Goal: Task Accomplishment & Management: Manage account settings

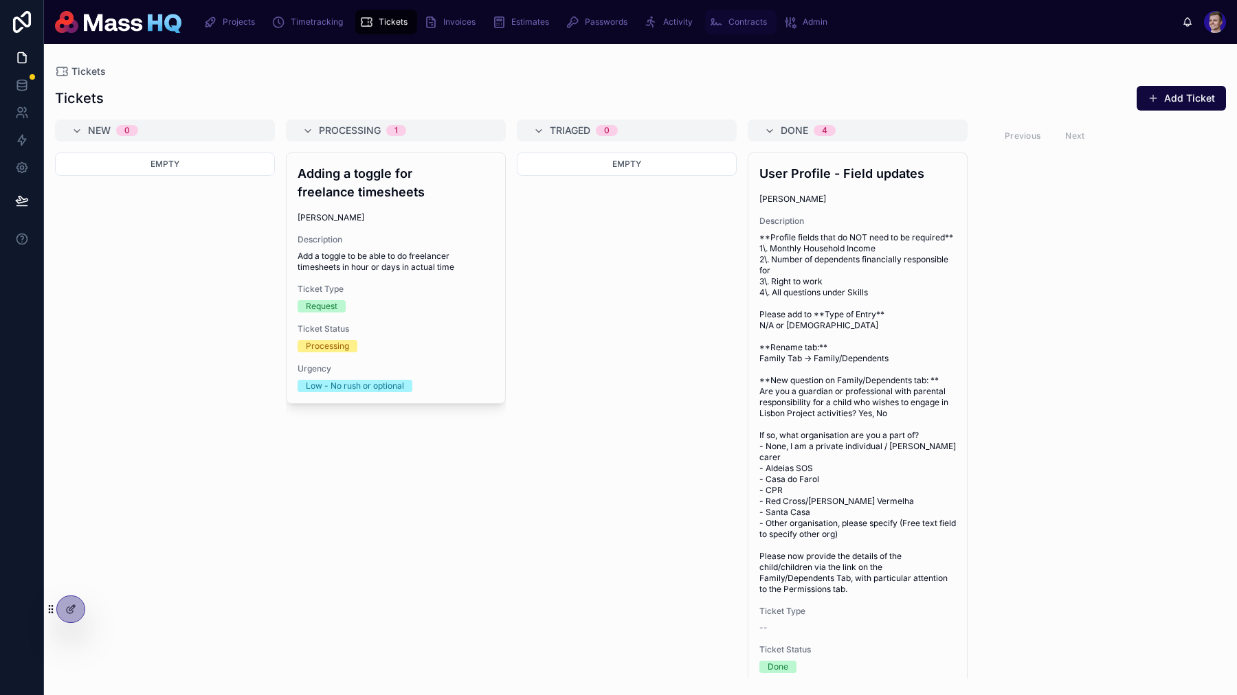
click at [737, 25] on span "Contracts" at bounding box center [747, 21] width 38 height 11
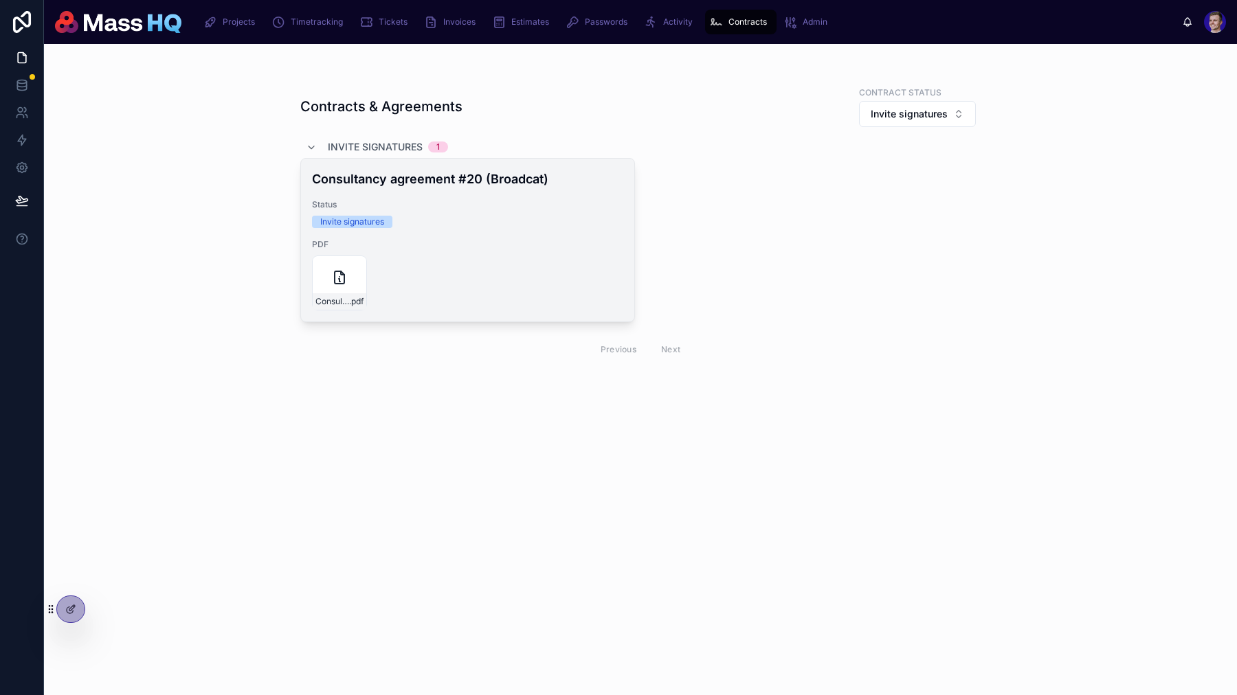
click at [507, 294] on div "Consultancy-agreement-(v4.0) .pdf" at bounding box center [468, 283] width 312 height 55
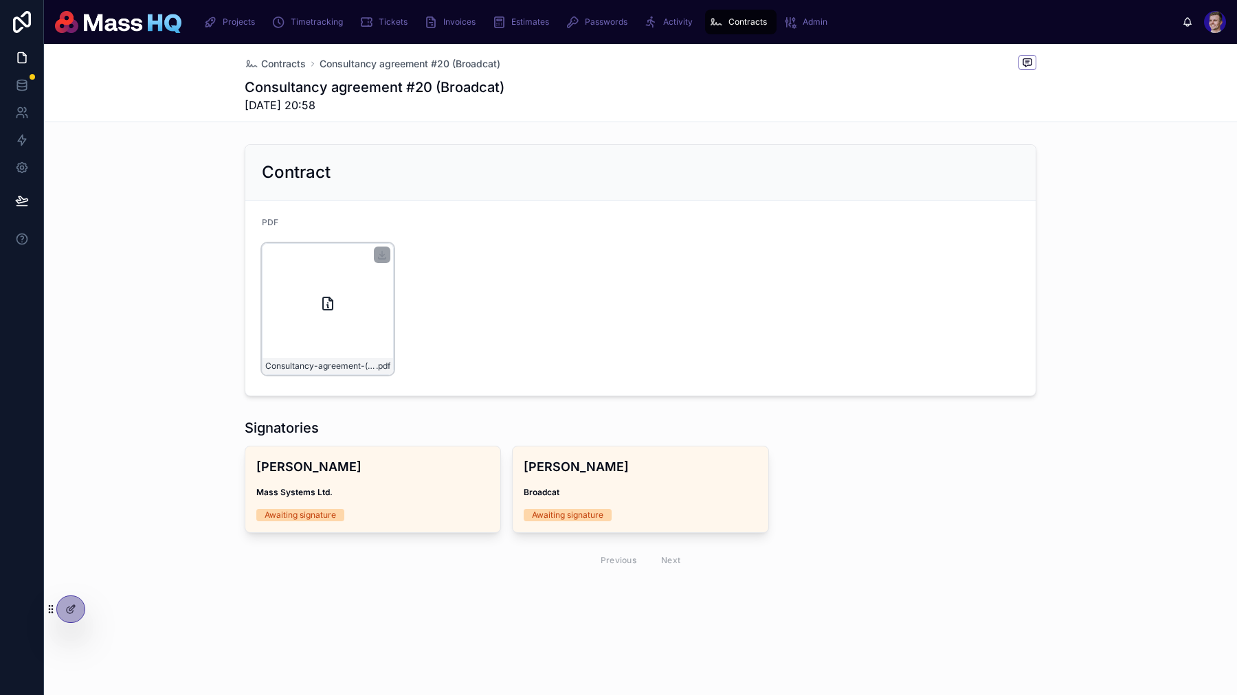
click at [335, 320] on div "Consultancy-agreement-(v4.0) .pdf" at bounding box center [328, 309] width 132 height 132
click at [572, 334] on div "Consultancy-agreement-(v4.0) .pdf" at bounding box center [640, 309] width 757 height 132
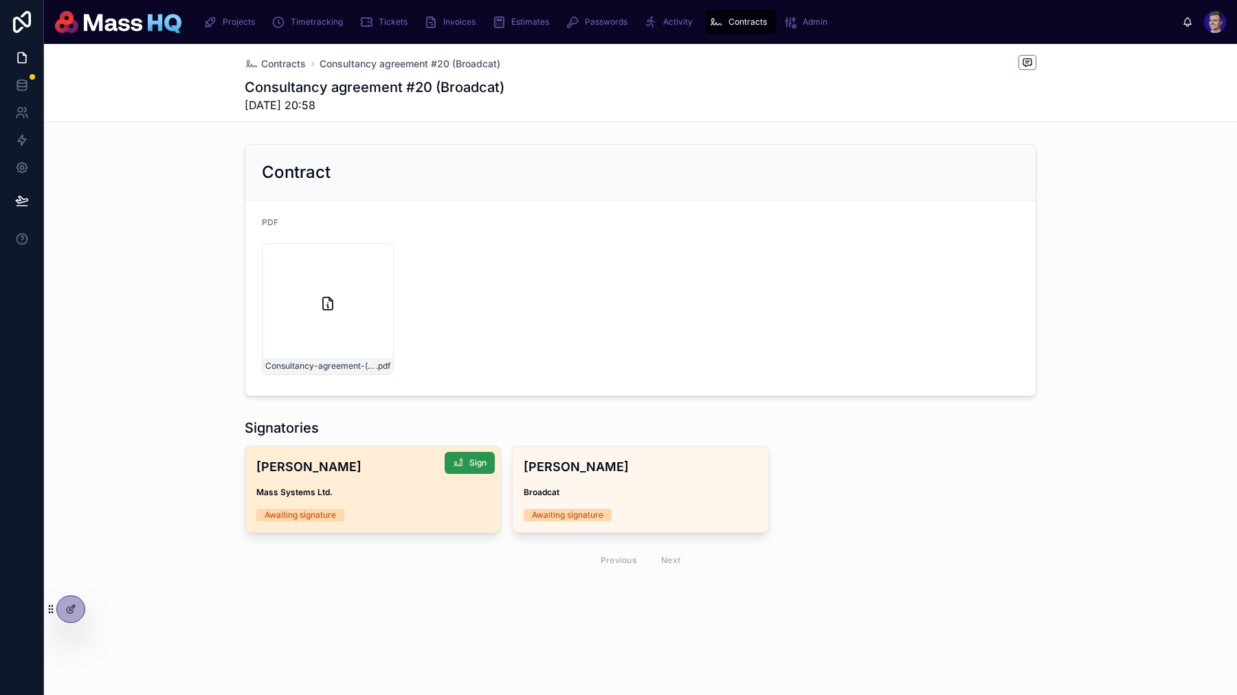
click at [475, 464] on span "Sign" at bounding box center [477, 463] width 17 height 11
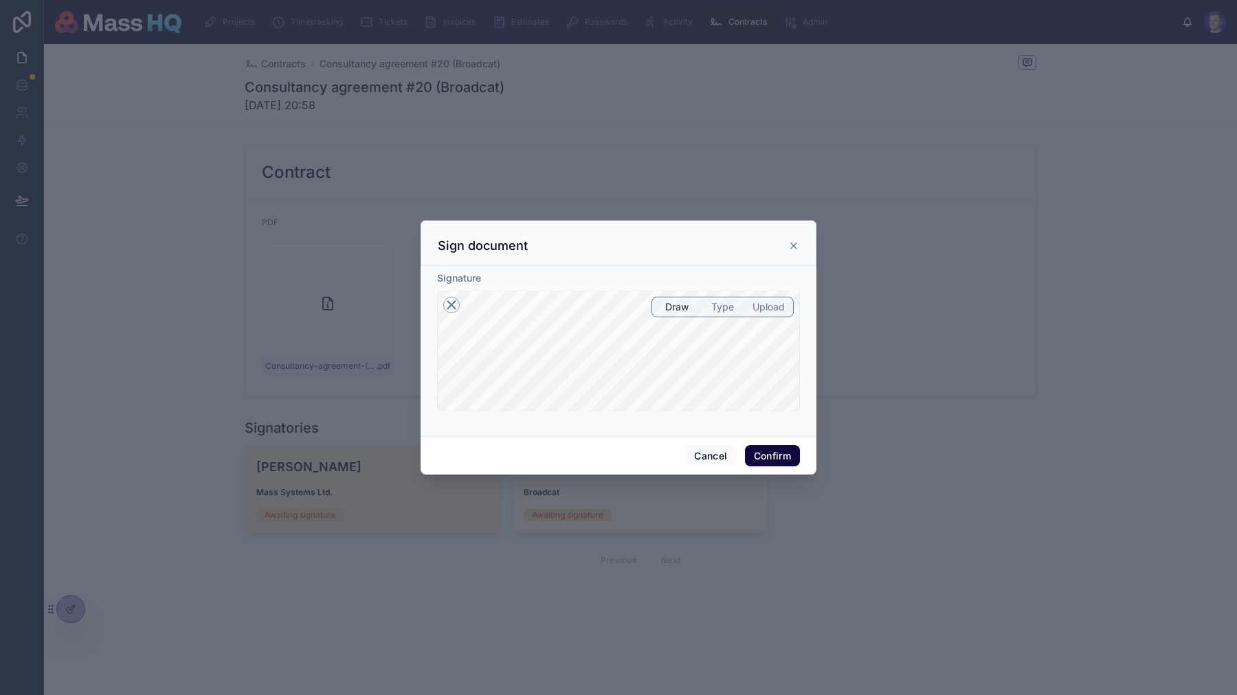
click at [448, 301] on icon at bounding box center [452, 305] width 8 height 8
click at [768, 451] on button "Confirm" at bounding box center [772, 456] width 55 height 22
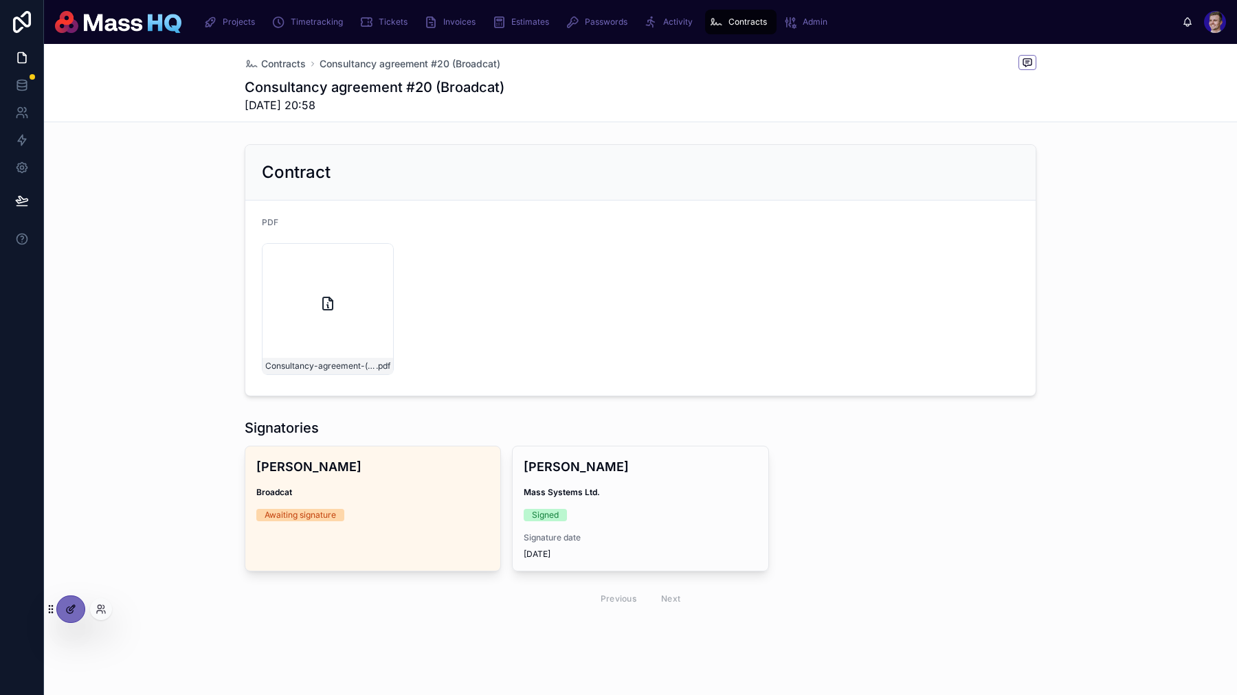
click at [67, 608] on icon at bounding box center [70, 610] width 6 height 6
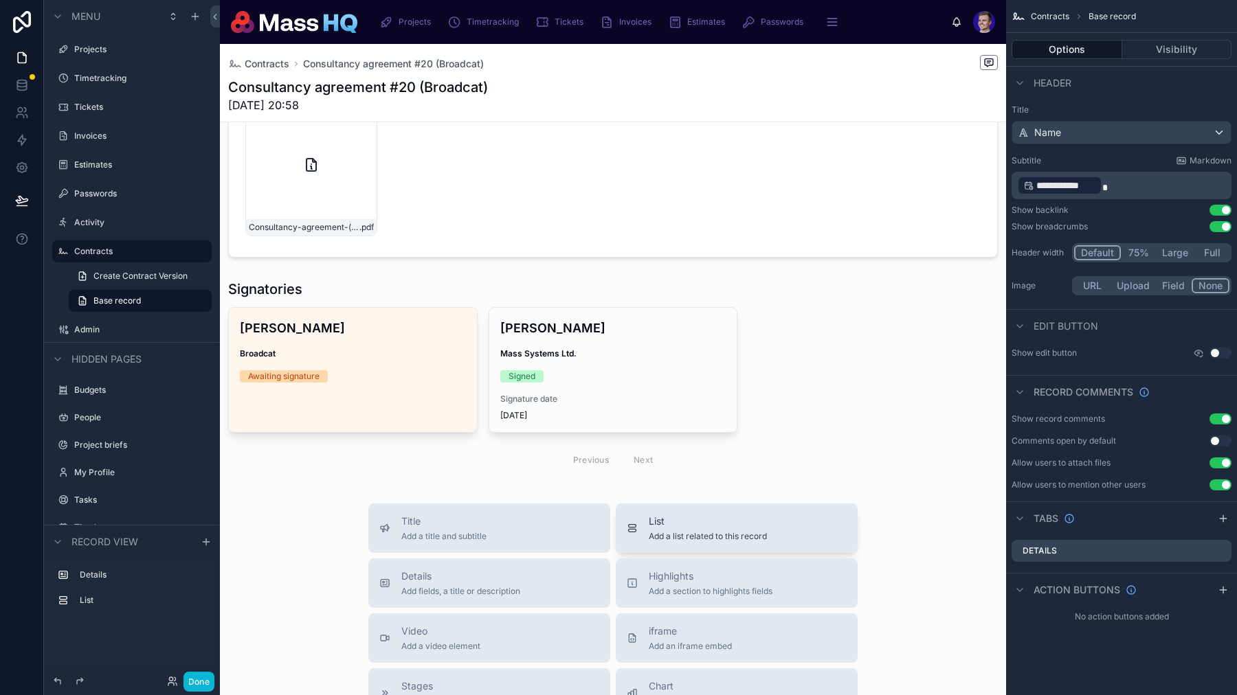
scroll to position [159, 0]
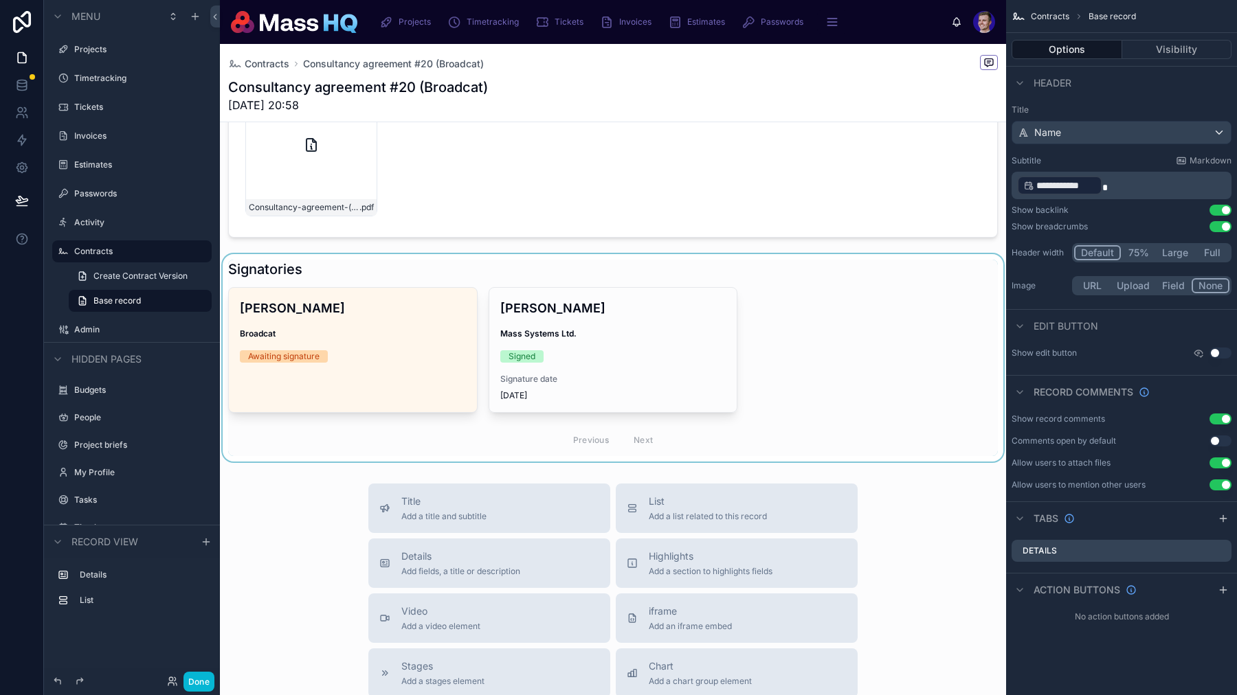
click at [847, 387] on div at bounding box center [613, 357] width 786 height 207
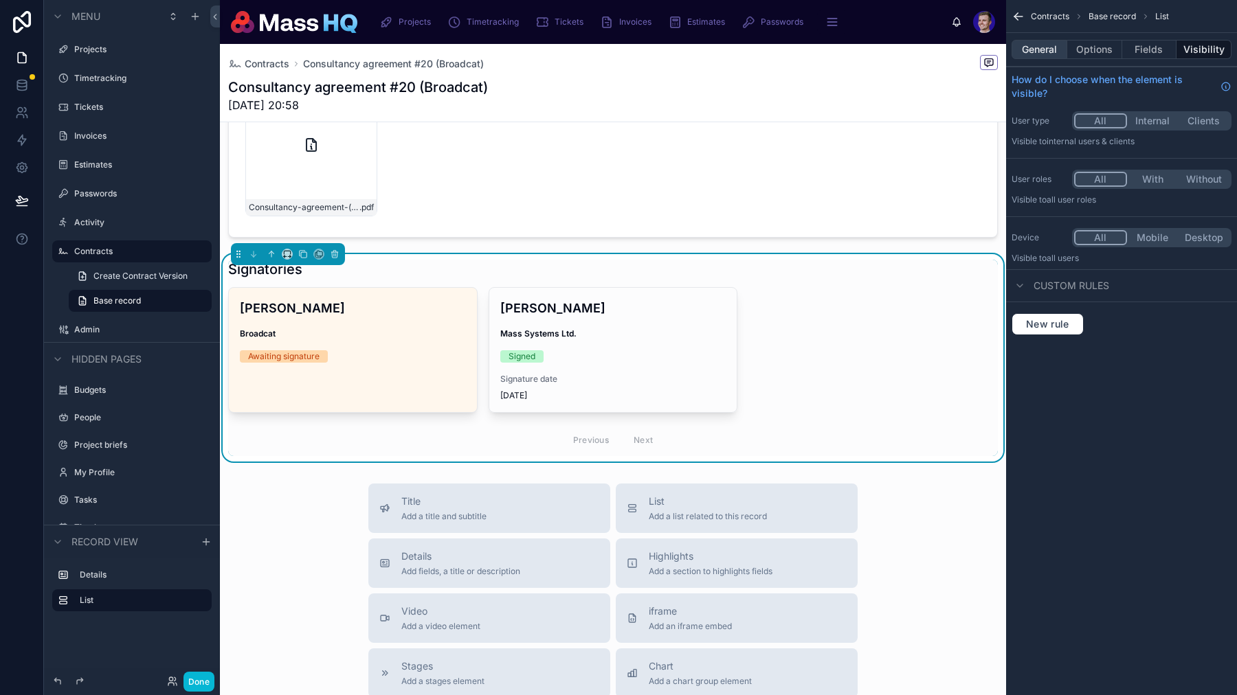
click at [1047, 45] on button "General" at bounding box center [1039, 49] width 56 height 19
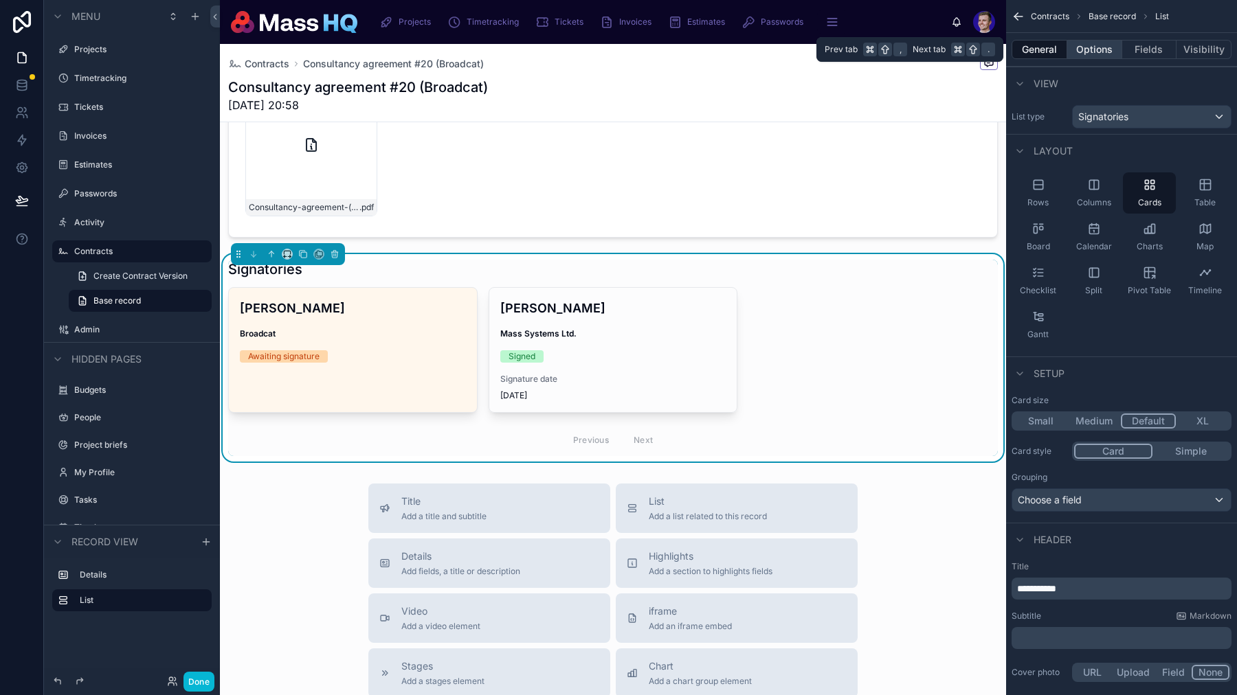
click at [1107, 41] on button "Options" at bounding box center [1094, 49] width 55 height 19
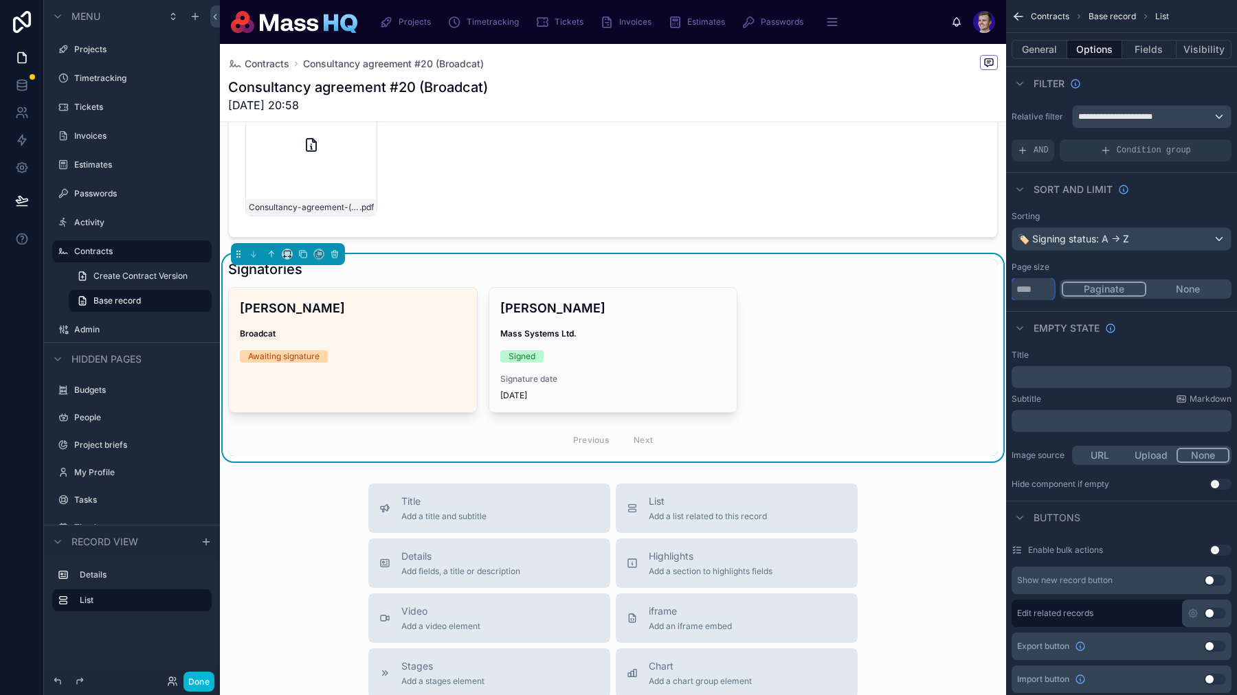
drag, startPoint x: 1024, startPoint y: 284, endPoint x: 999, endPoint y: 284, distance: 25.4
click at [1003, 284] on div "Projects Timetracking Tickets Invoices Estimates Passwords Activity Contracts A…" at bounding box center [728, 347] width 1017 height 695
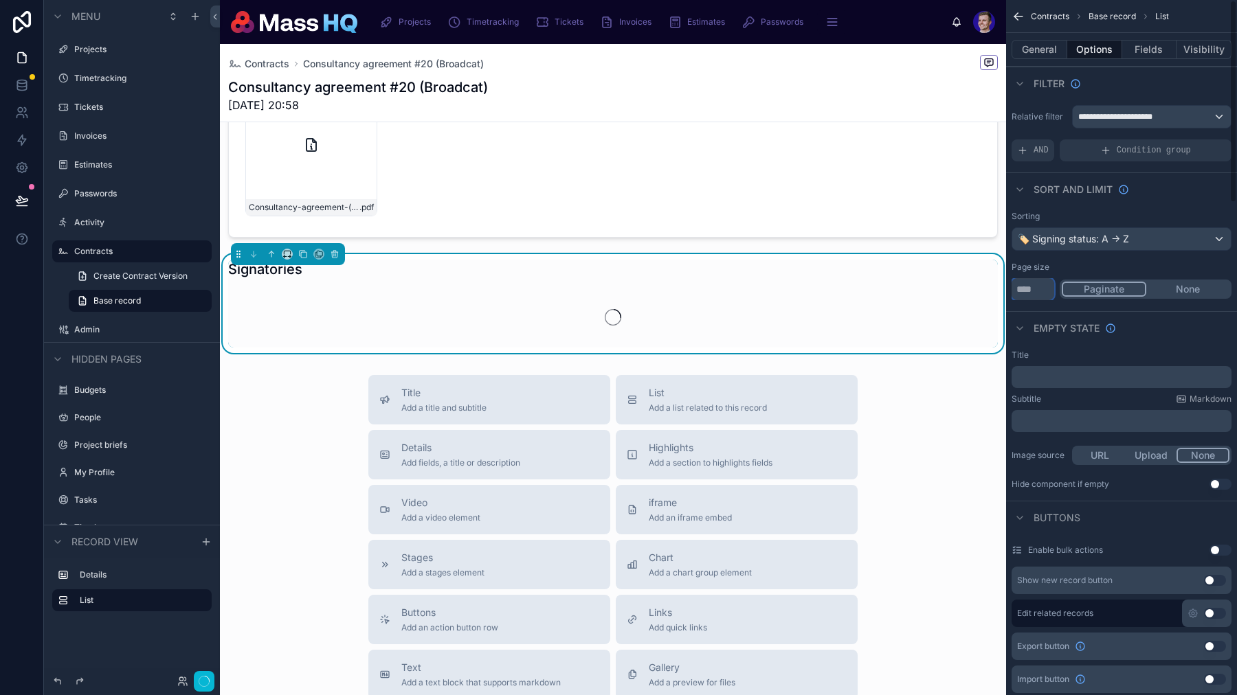
type input "**"
click at [1180, 290] on button "None" at bounding box center [1187, 289] width 83 height 15
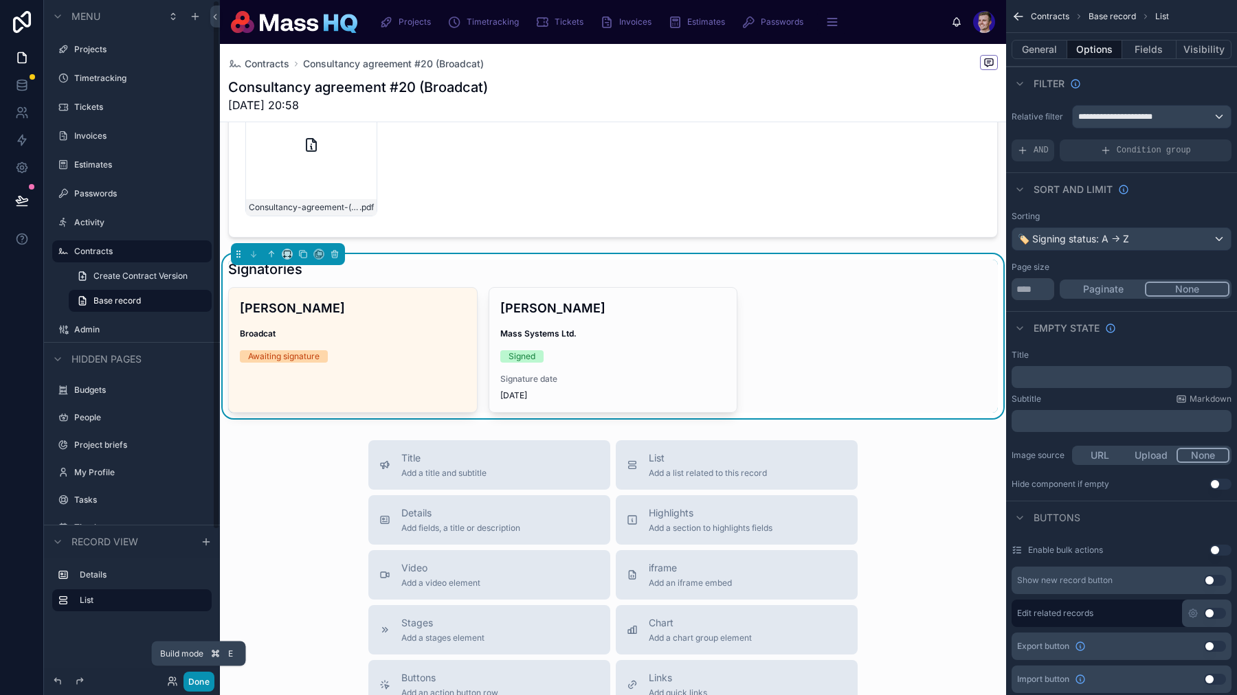
click at [199, 679] on button "Done" at bounding box center [198, 682] width 31 height 20
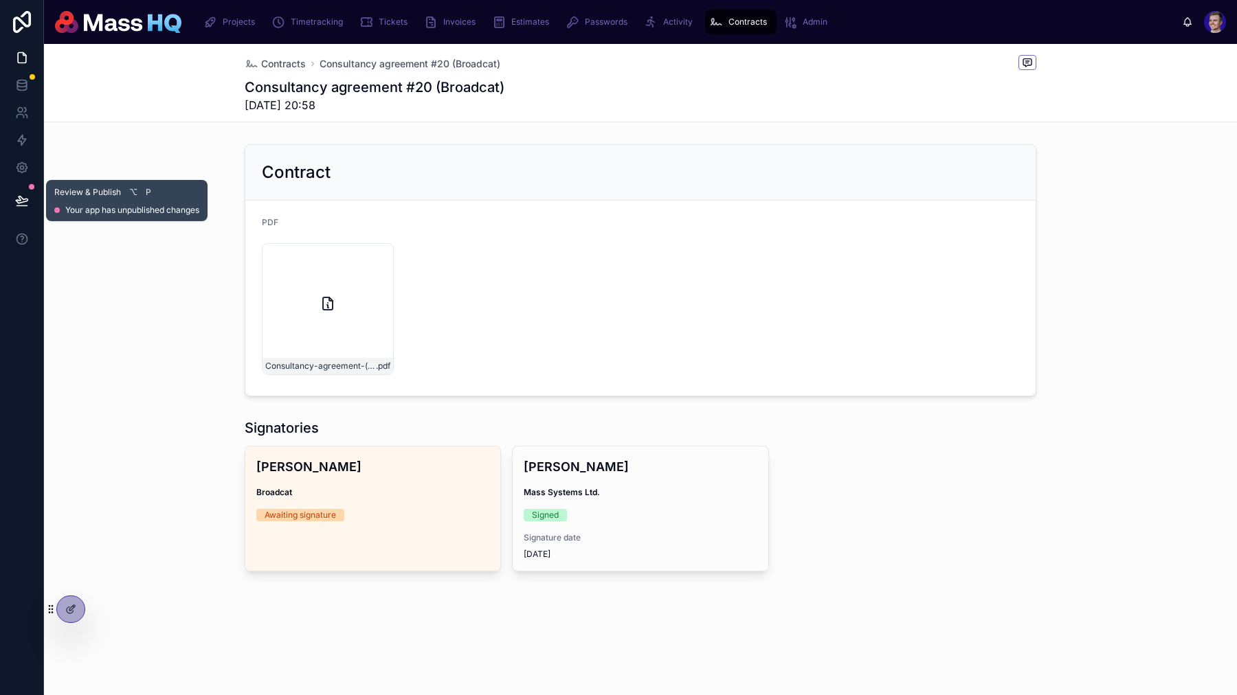
click at [25, 200] on icon at bounding box center [22, 201] width 14 height 14
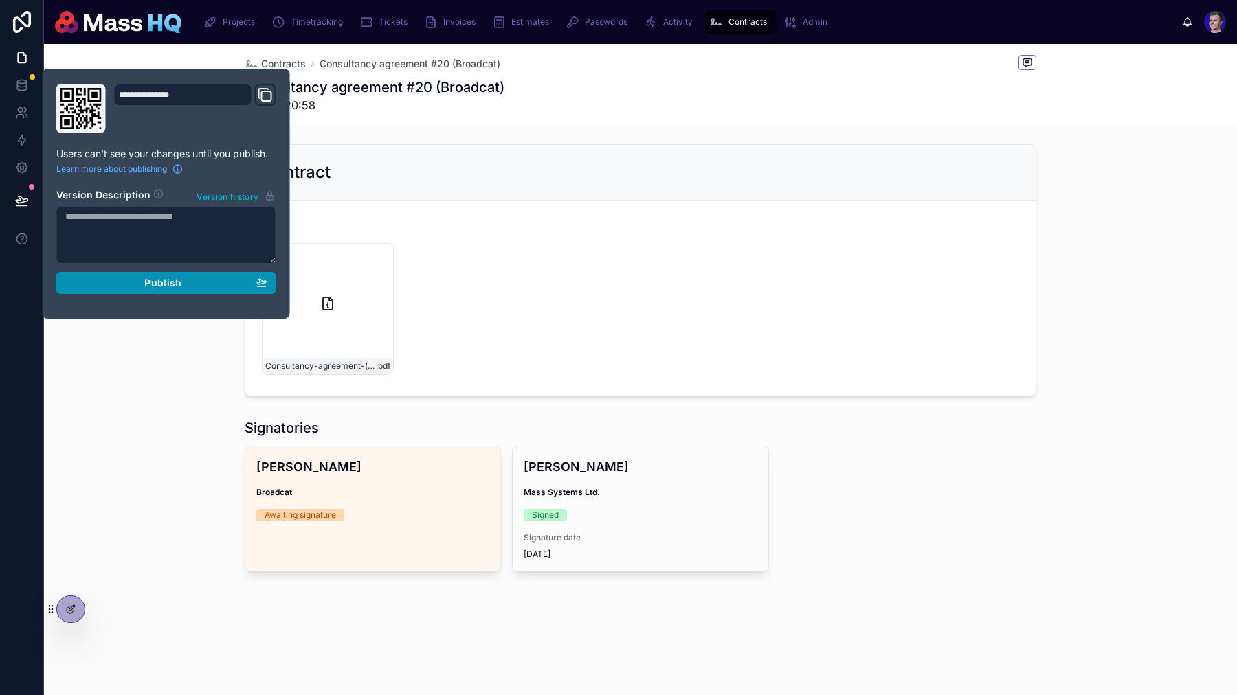
click at [181, 290] on button "Publish" at bounding box center [166, 283] width 220 height 22
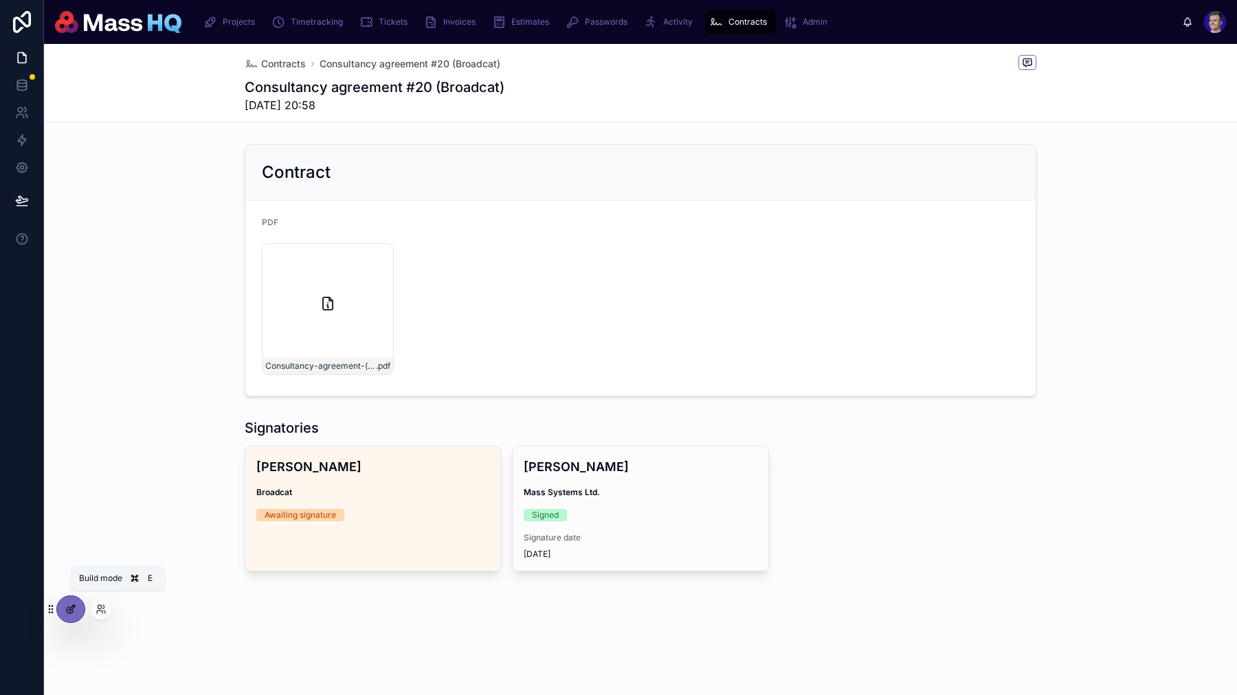
click at [67, 606] on icon at bounding box center [70, 609] width 11 height 11
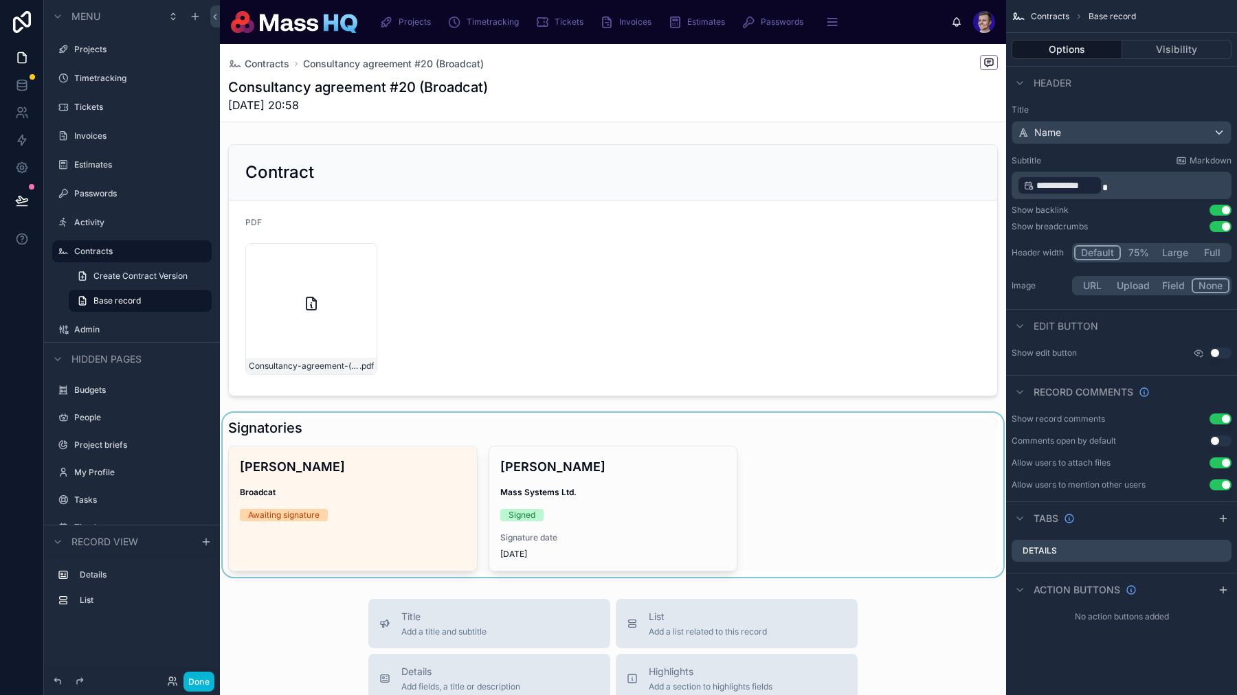
click at [655, 443] on div at bounding box center [613, 495] width 786 height 164
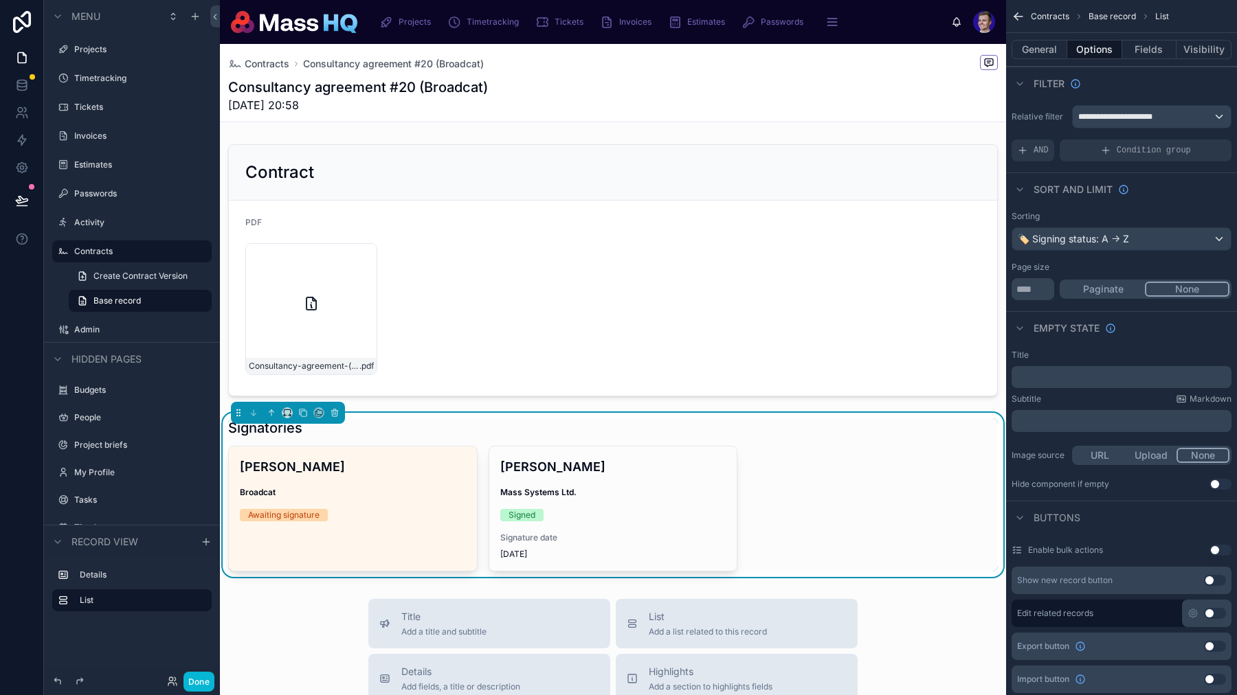
click at [1042, 38] on div "General Options Fields Visibility" at bounding box center [1121, 49] width 231 height 33
click at [1039, 53] on button "General" at bounding box center [1039, 49] width 56 height 19
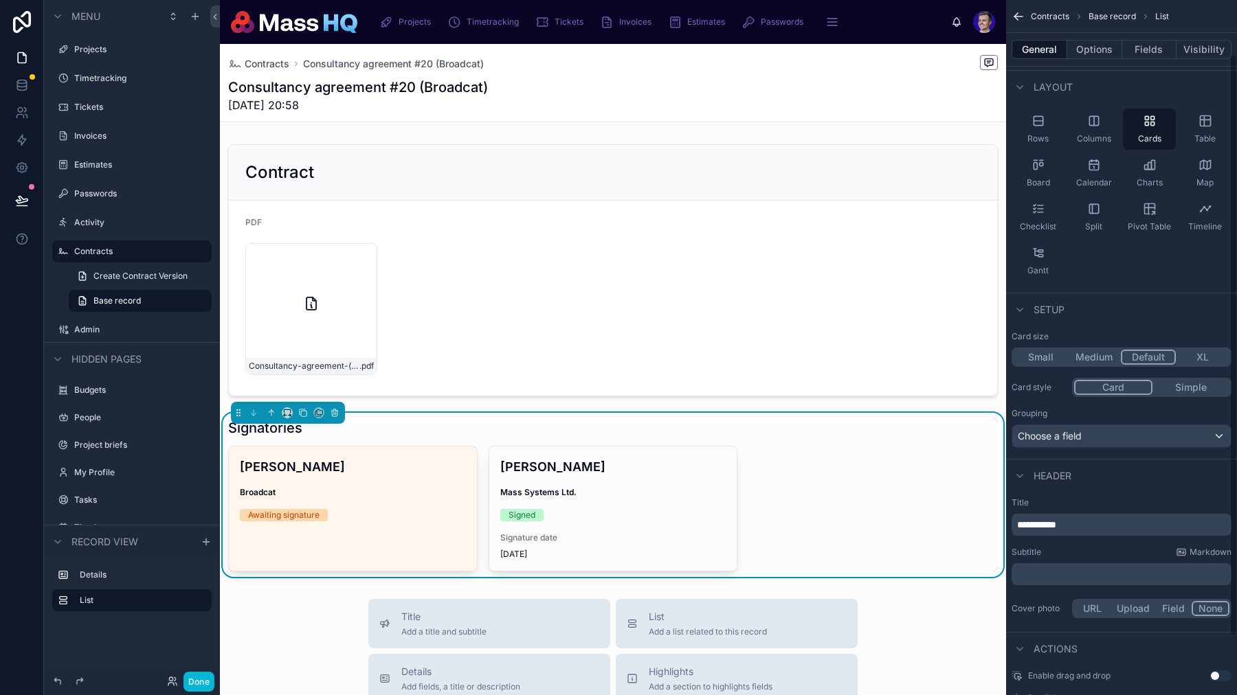
scroll to position [64, 0]
click at [1076, 560] on div "Subtitle Markdown ﻿" at bounding box center [1121, 566] width 220 height 38
click at [1070, 580] on p "﻿" at bounding box center [1123, 574] width 212 height 14
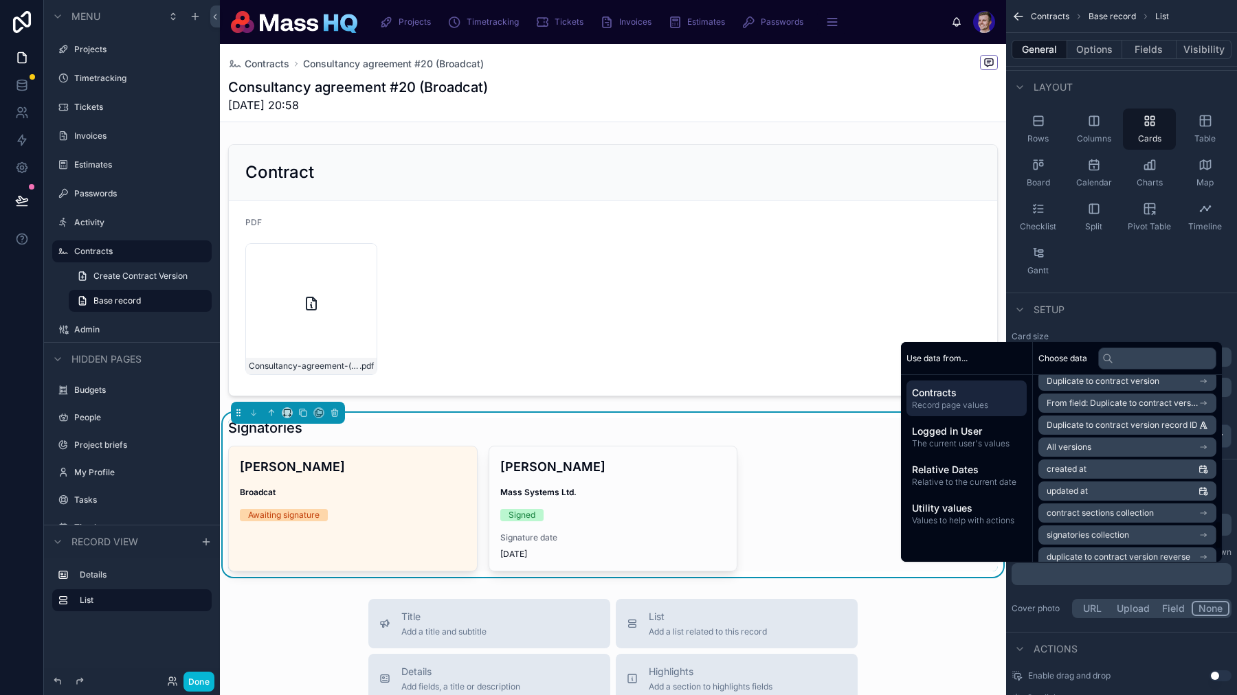
scroll to position [1009, 0]
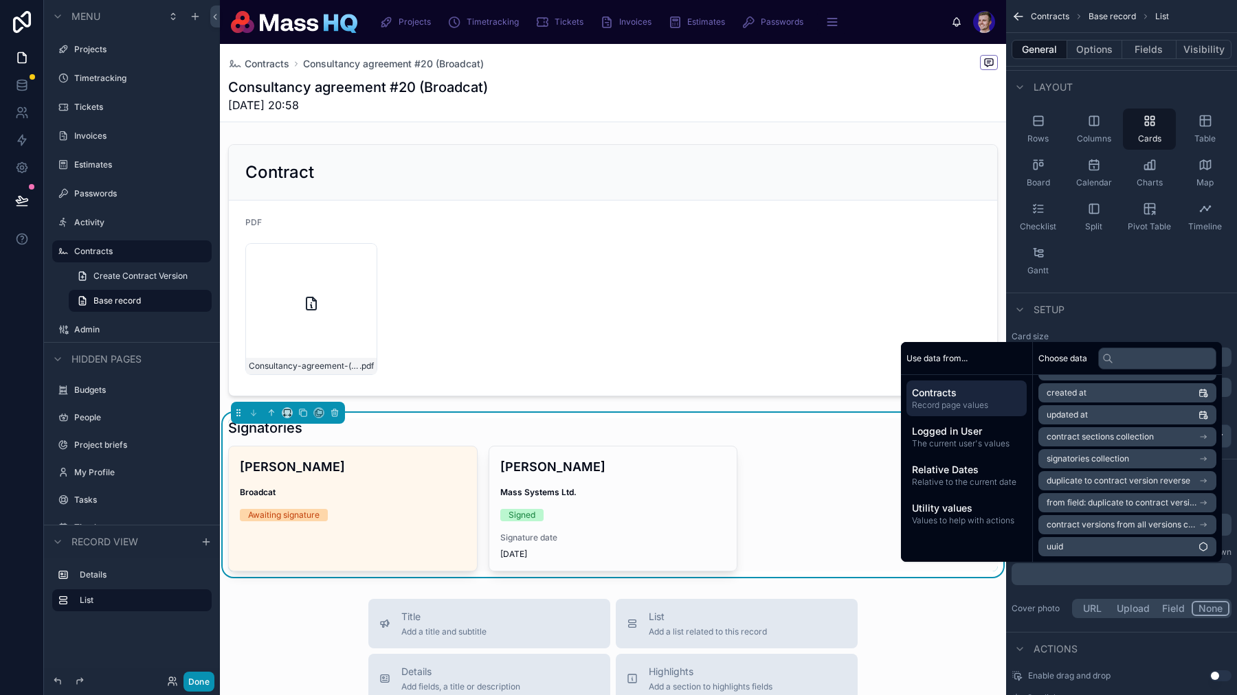
click at [199, 683] on button "Done" at bounding box center [198, 682] width 31 height 20
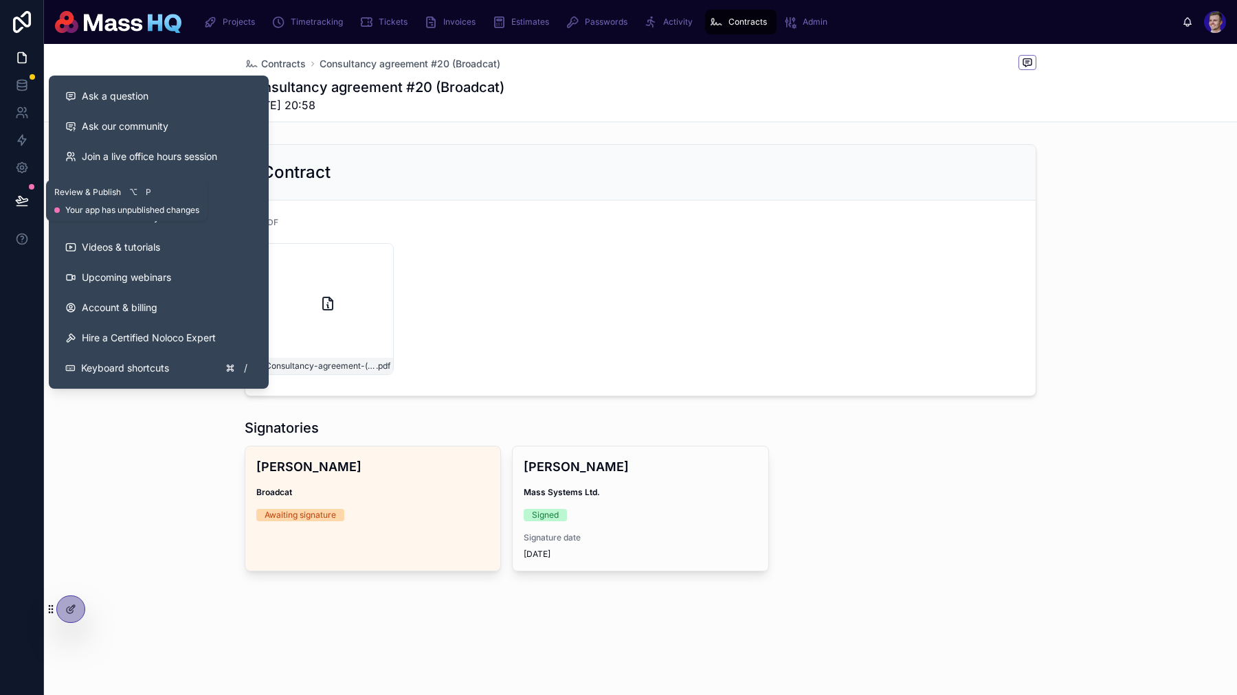
click at [23, 200] on icon at bounding box center [22, 199] width 12 height 7
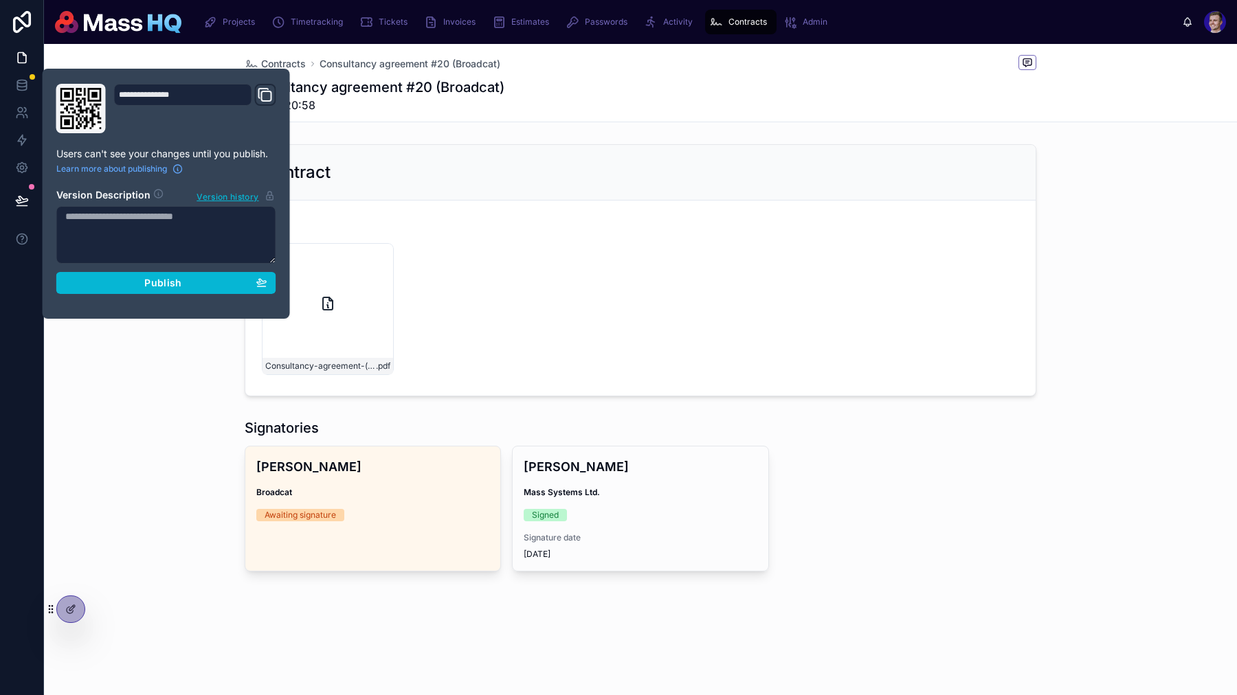
click at [163, 271] on section "Version Description Version history Publish" at bounding box center [166, 237] width 220 height 114
click at [165, 276] on button "Publish" at bounding box center [166, 283] width 220 height 22
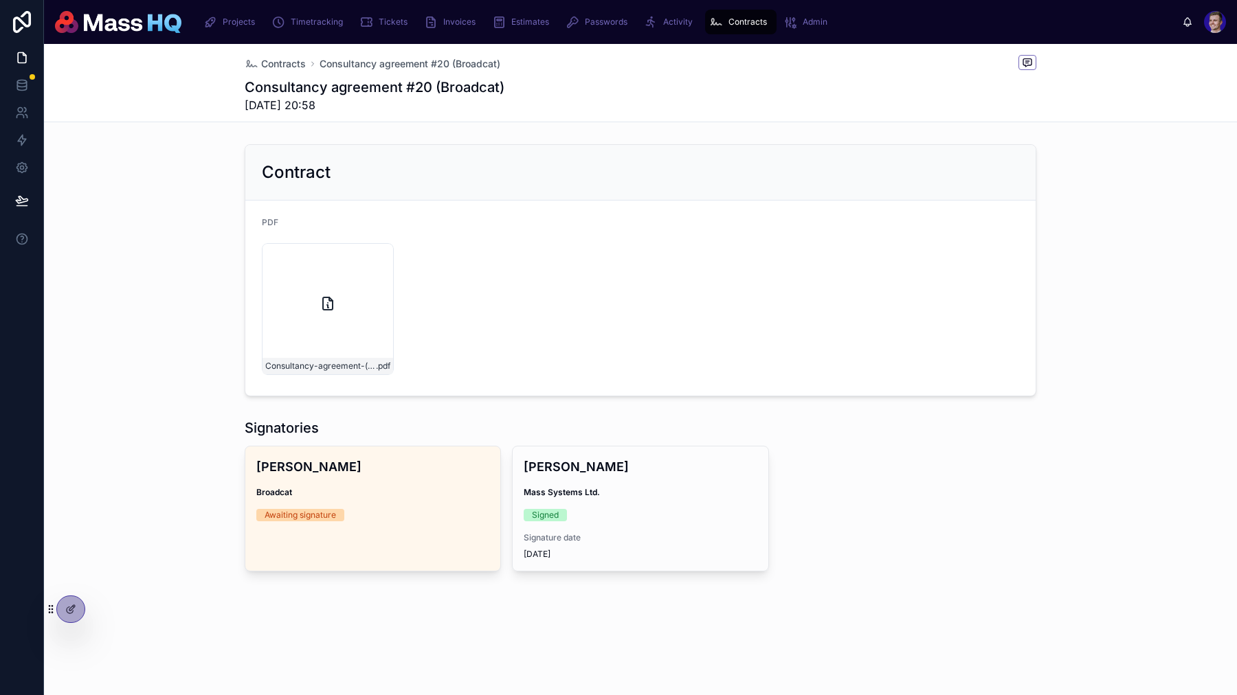
click at [226, 392] on div "Contract PDF Consultancy-agreement-(v4.0) .pdf" at bounding box center [640, 270] width 1193 height 263
